Goal: Task Accomplishment & Management: Manage account settings

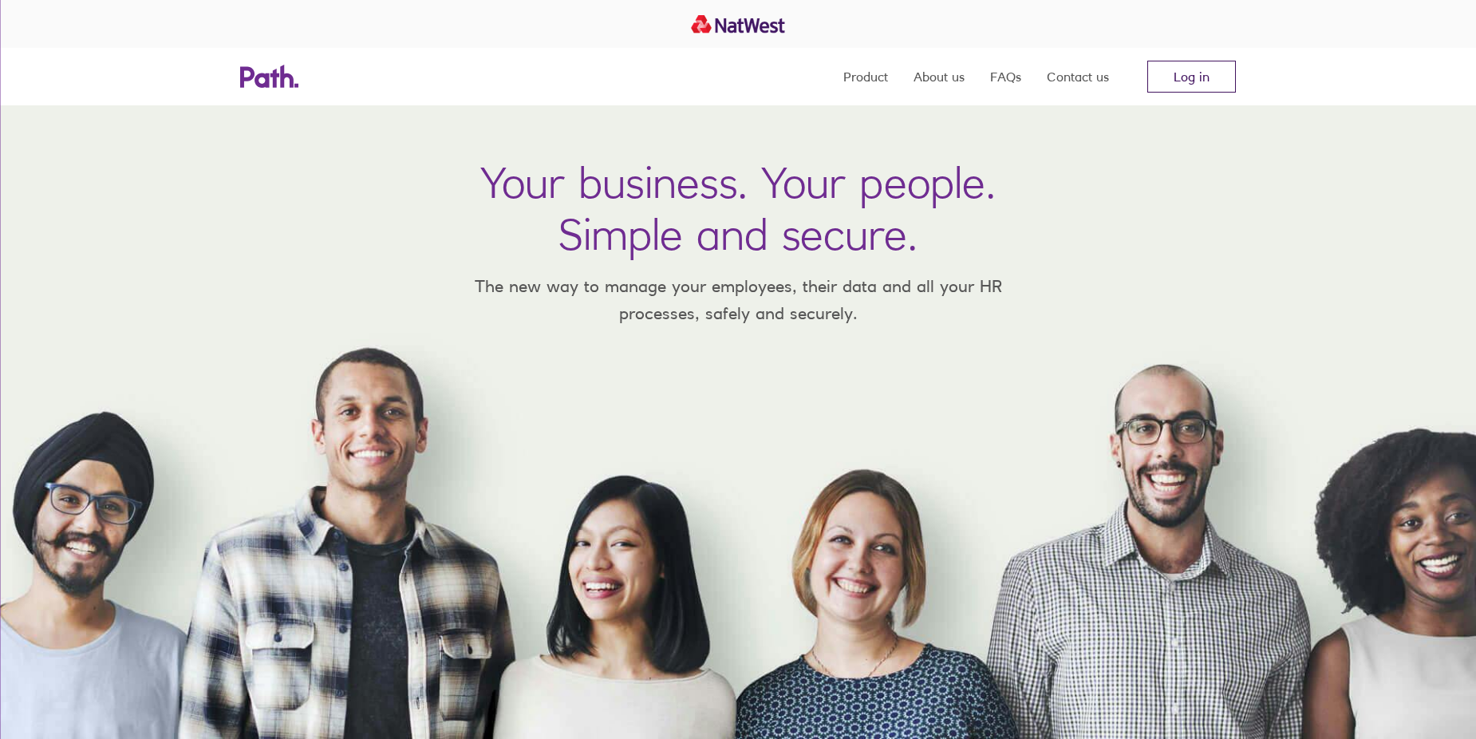
click at [1188, 69] on link "Log in" at bounding box center [1191, 77] width 89 height 32
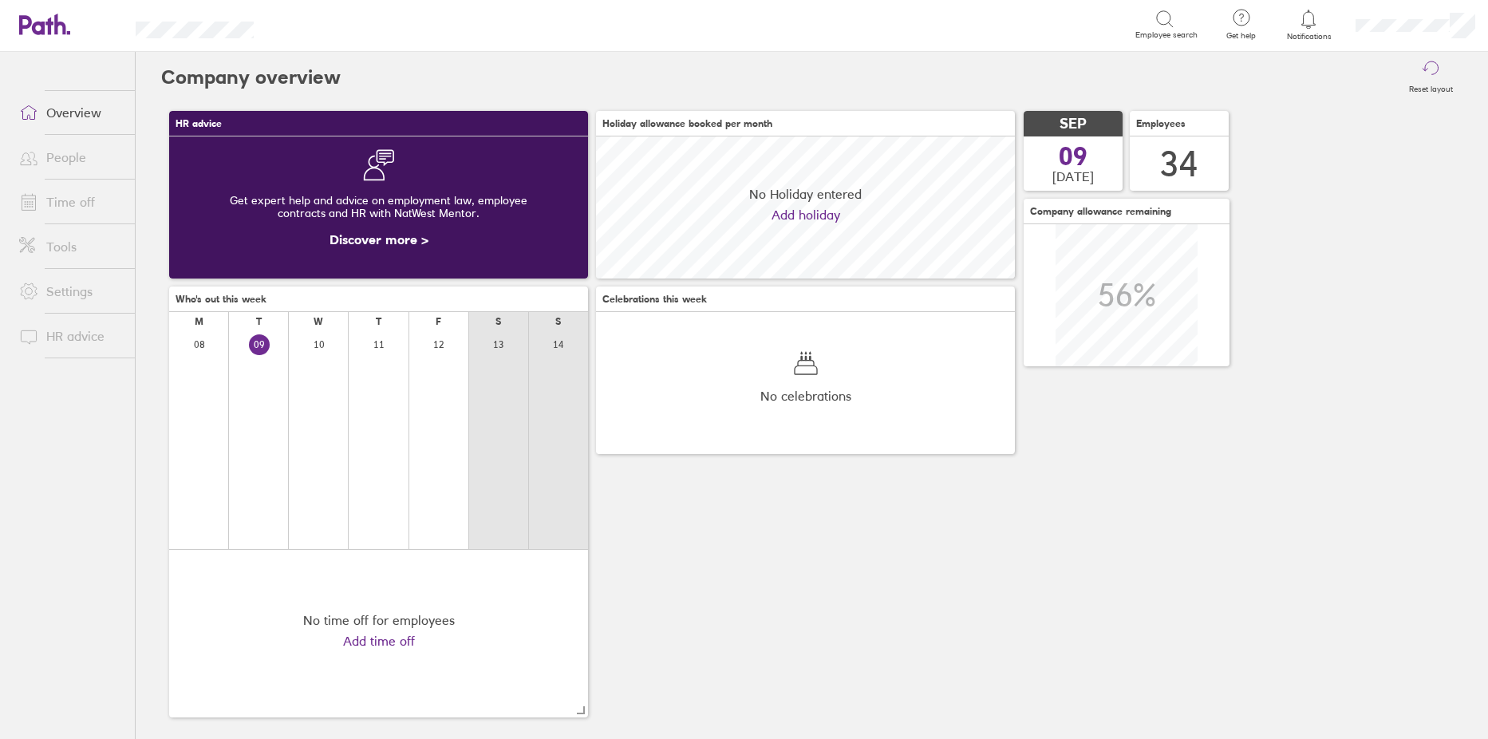
scroll to position [142, 419]
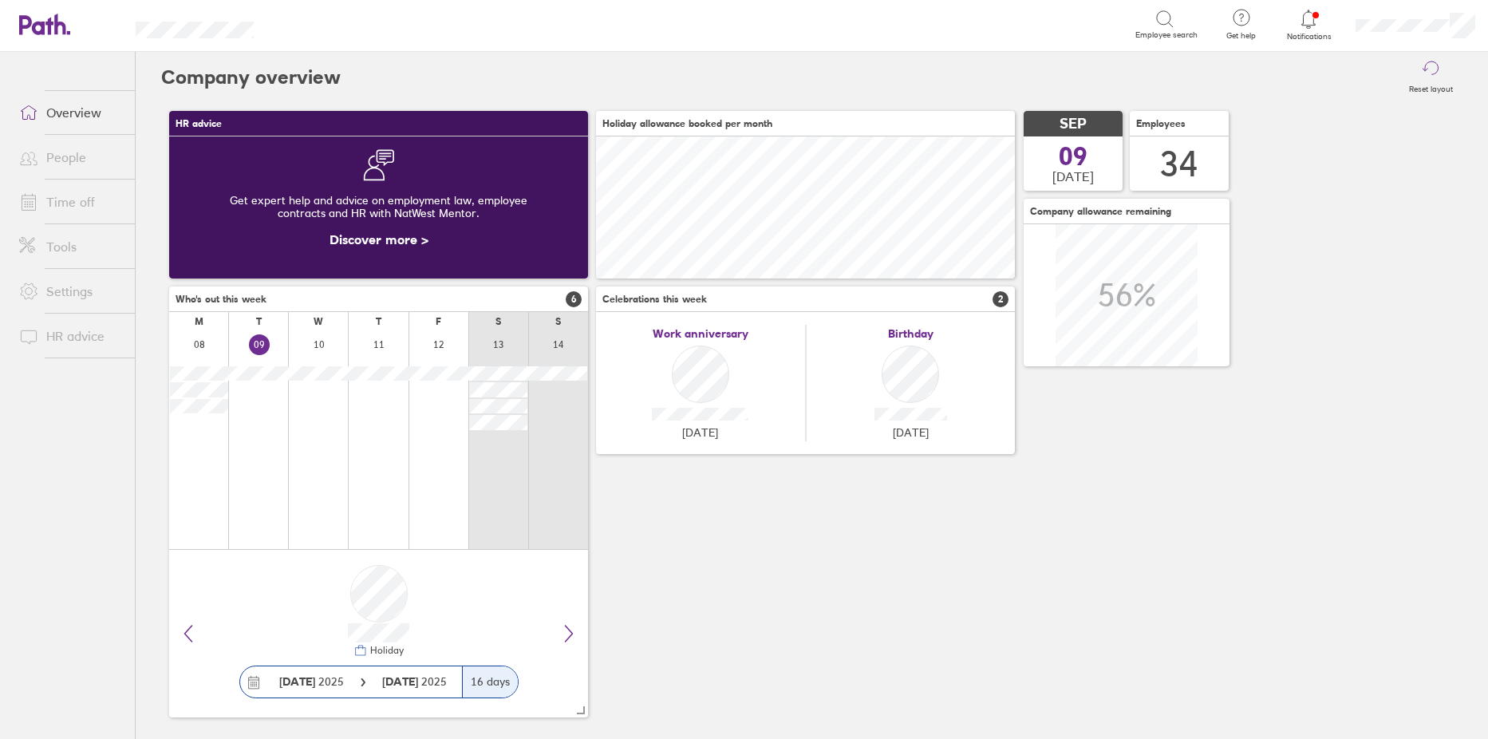
click at [59, 195] on link "Time off" at bounding box center [70, 202] width 128 height 32
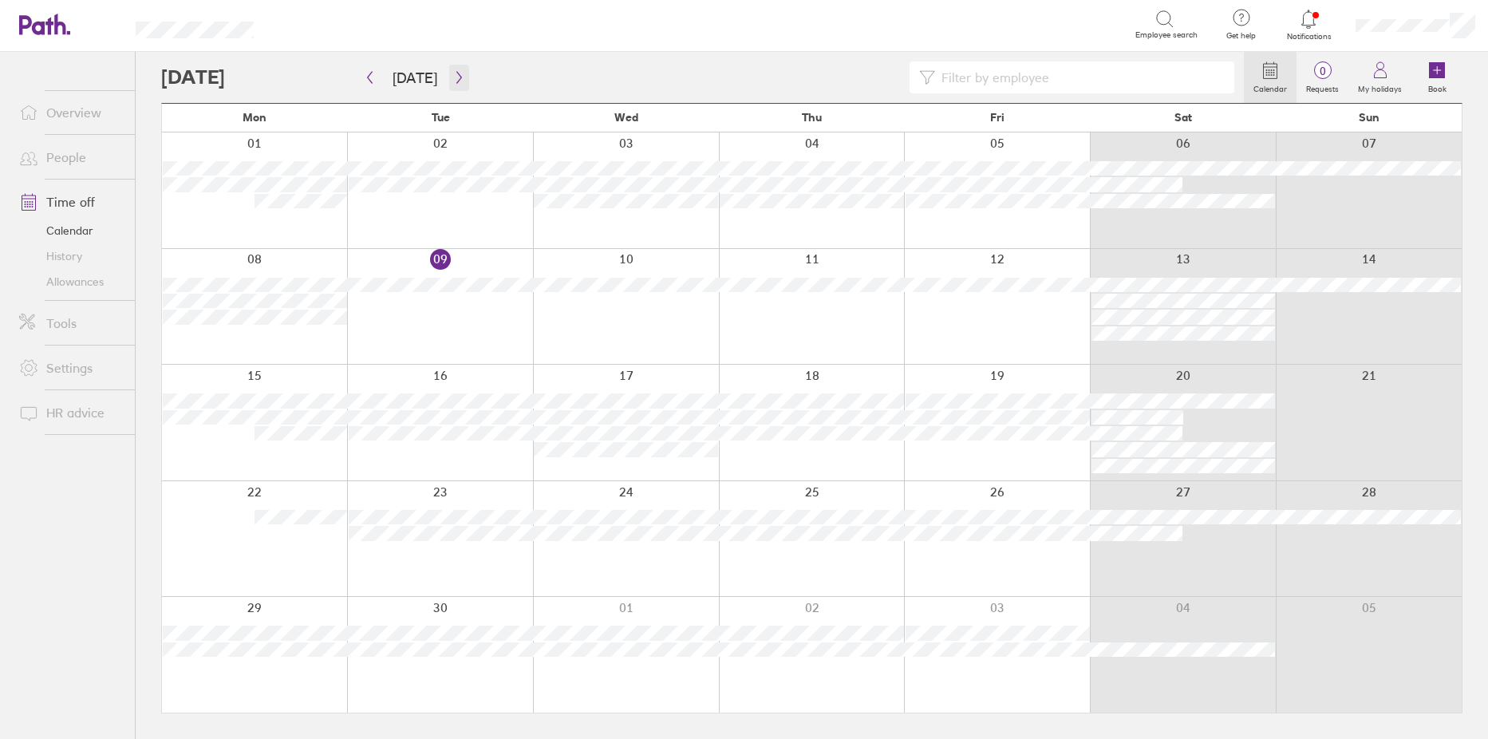
click at [451, 65] on button "button" at bounding box center [459, 78] width 20 height 26
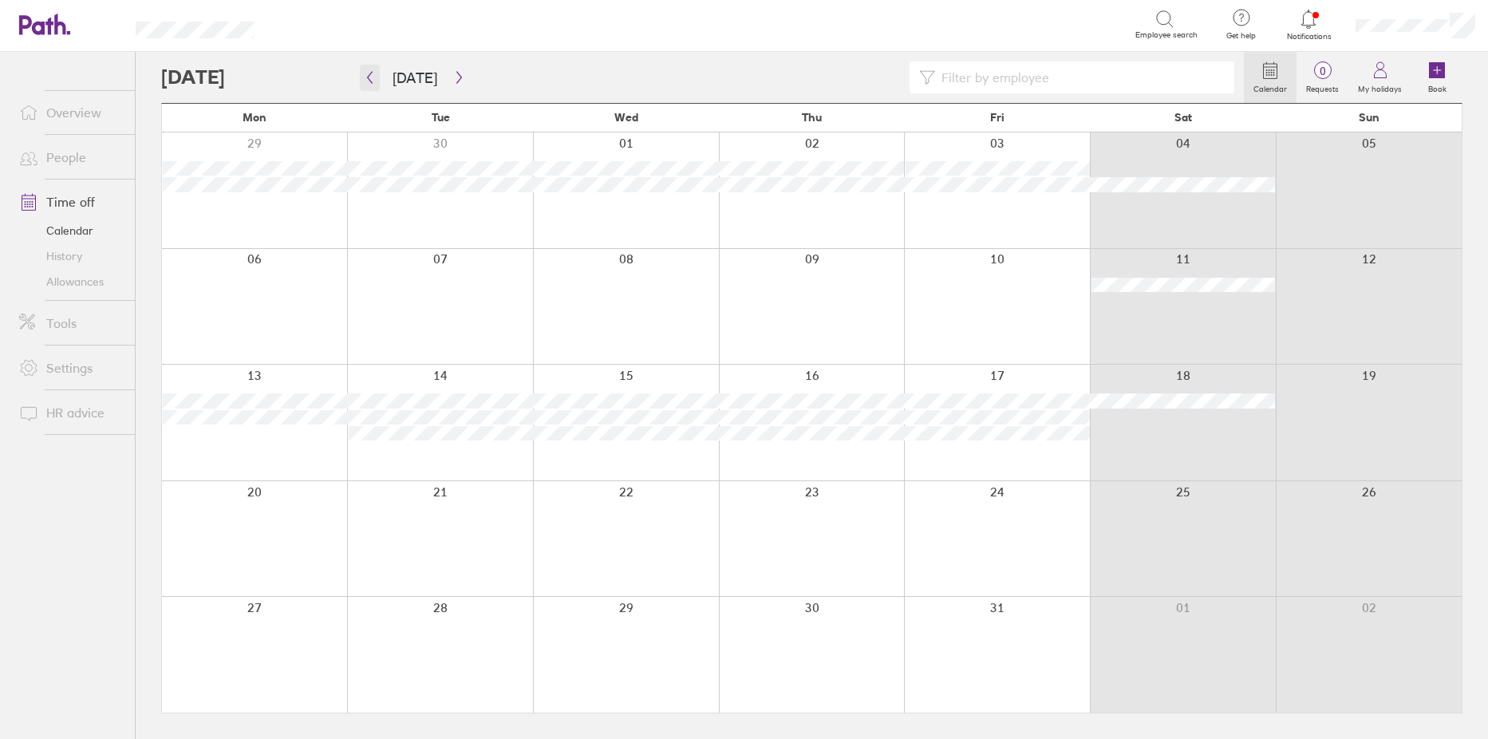
click at [376, 83] on button "button" at bounding box center [370, 78] width 20 height 26
